Goal: Find contact information: Find contact information

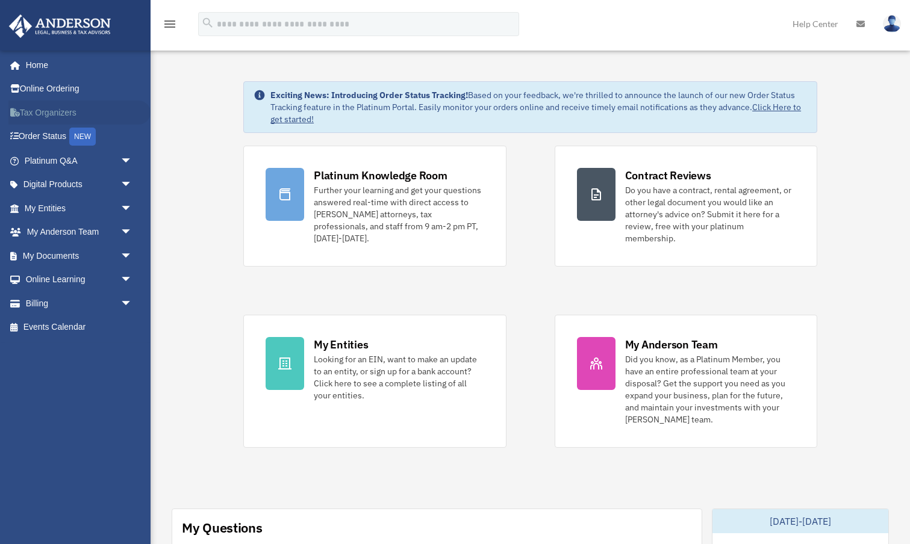
click at [58, 111] on link "Tax Organizers" at bounding box center [79, 113] width 142 height 24
click at [63, 230] on link "My Anderson Team arrow_drop_down" at bounding box center [79, 232] width 142 height 24
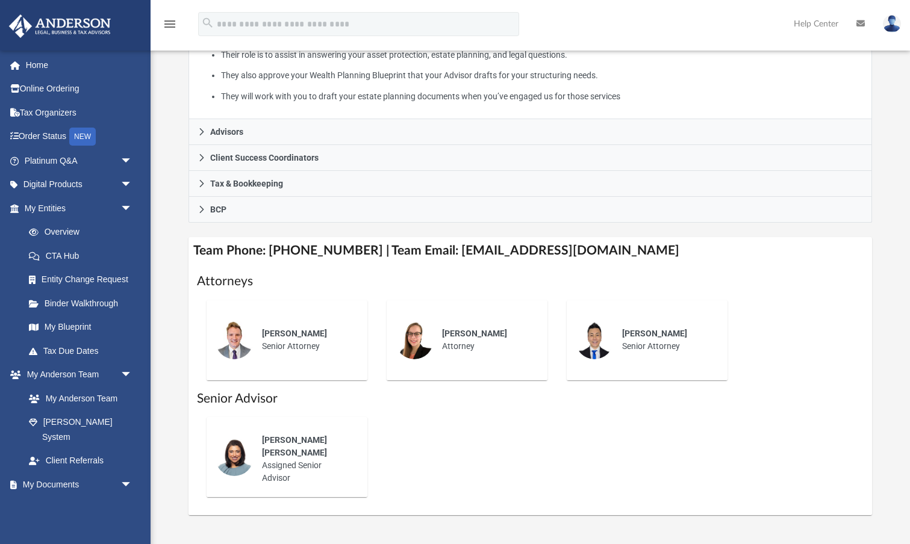
scroll to position [284, 0]
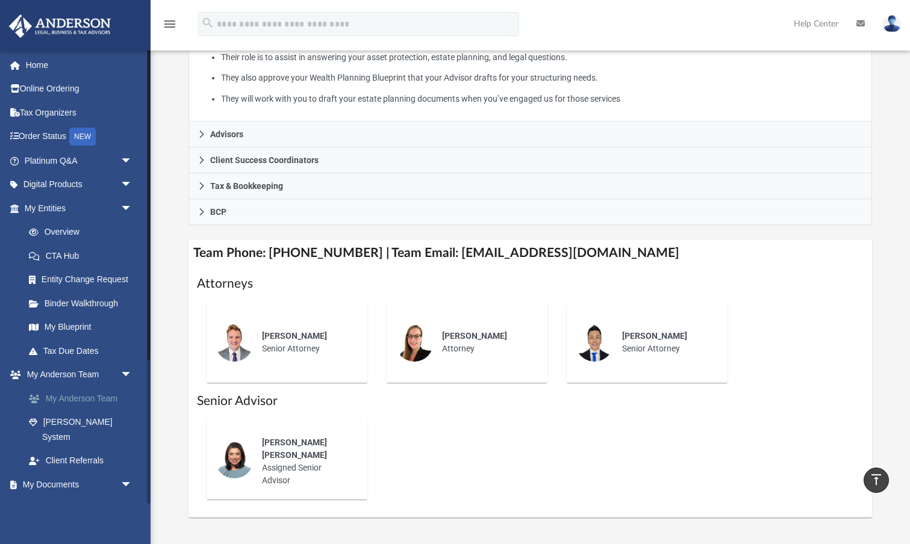
click at [99, 393] on link "My Anderson Team" at bounding box center [84, 399] width 134 height 24
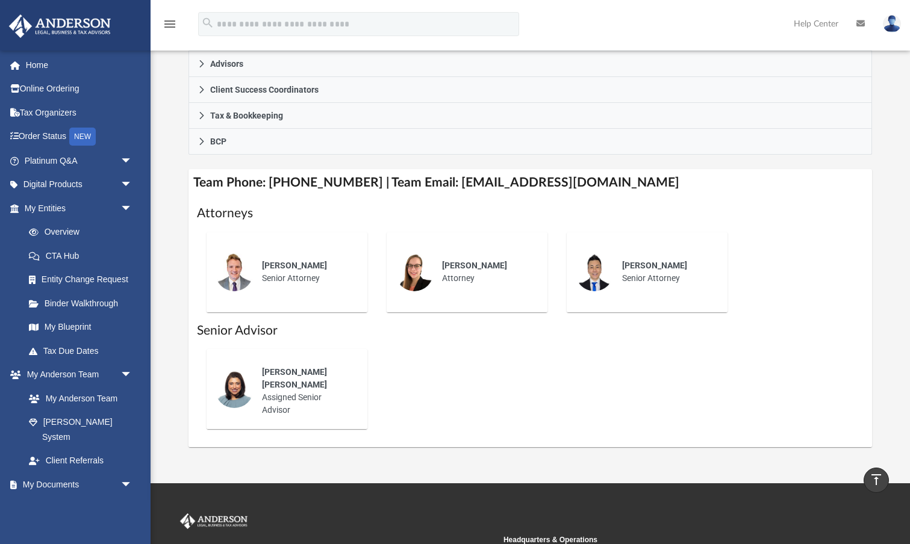
scroll to position [342, 0]
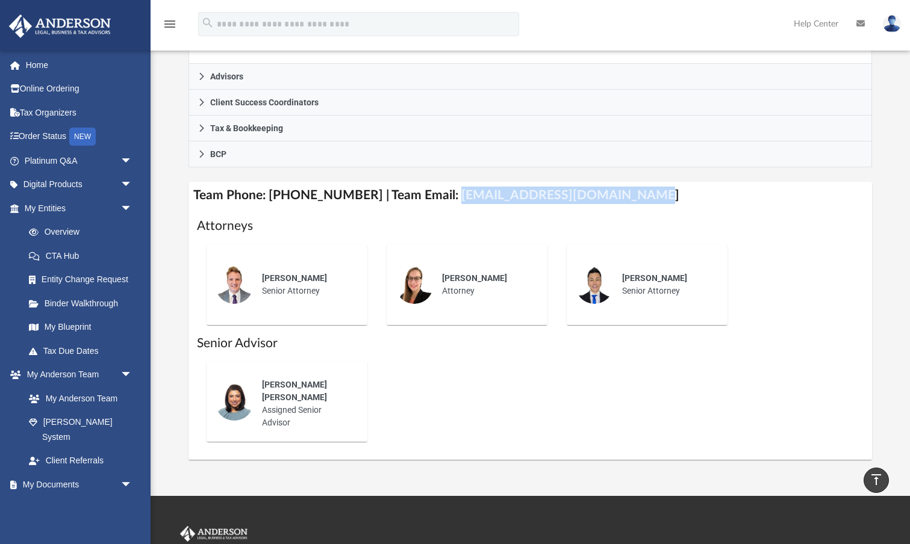
drag, startPoint x: 438, startPoint y: 192, endPoint x: 621, endPoint y: 195, distance: 183.1
click at [621, 195] on h4 "Team Phone: [PHONE_NUMBER] | Team Email: [EMAIL_ADDRESS][DOMAIN_NAME]" at bounding box center [529, 195] width 683 height 27
copy h4 "[EMAIL_ADDRESS][DOMAIN_NAME]"
